Goal: Navigation & Orientation: Find specific page/section

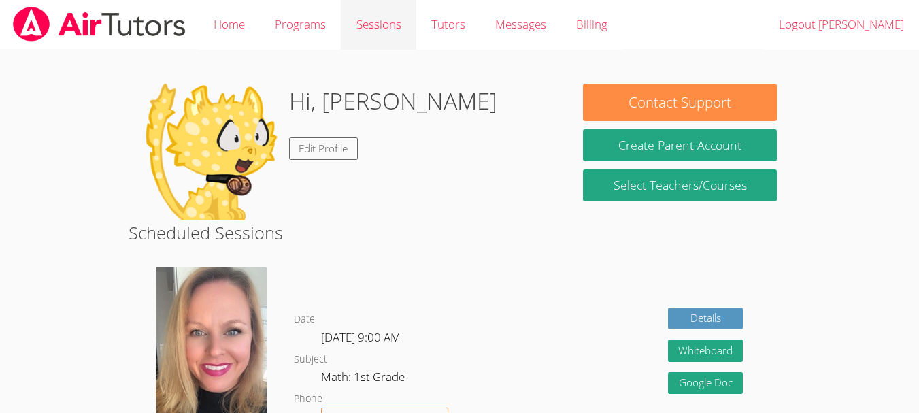
click at [388, 42] on link "Sessions" at bounding box center [378, 25] width 75 height 50
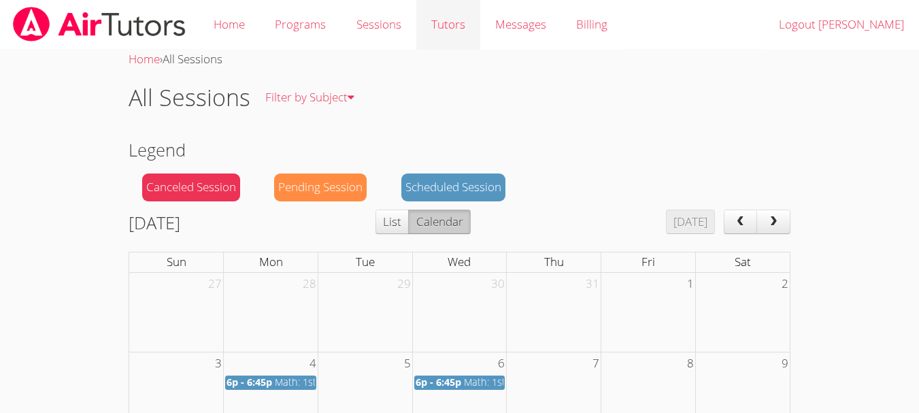
click at [443, 32] on link "Tutors" at bounding box center [448, 25] width 64 height 50
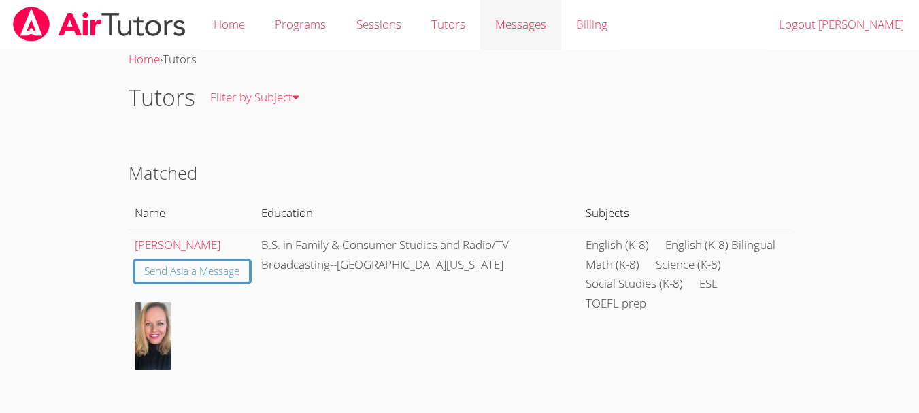
click at [509, 33] on div "Messages" at bounding box center [520, 25] width 51 height 20
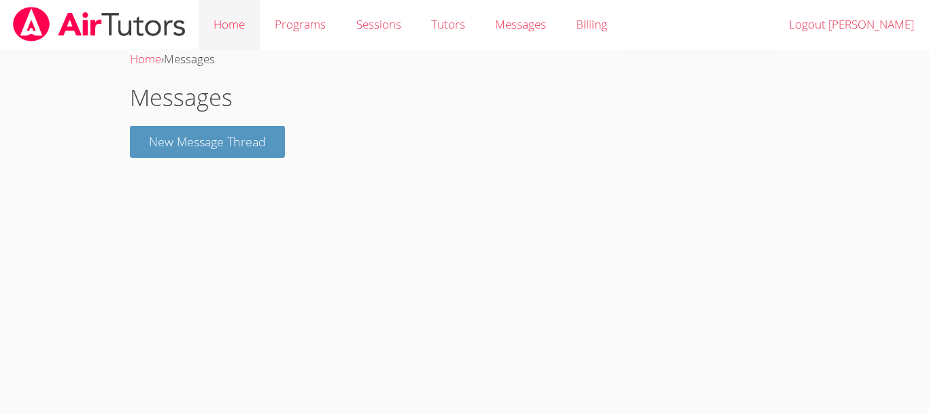
click at [229, 29] on link "Home" at bounding box center [229, 25] width 61 height 50
